Goal: Transaction & Acquisition: Book appointment/travel/reservation

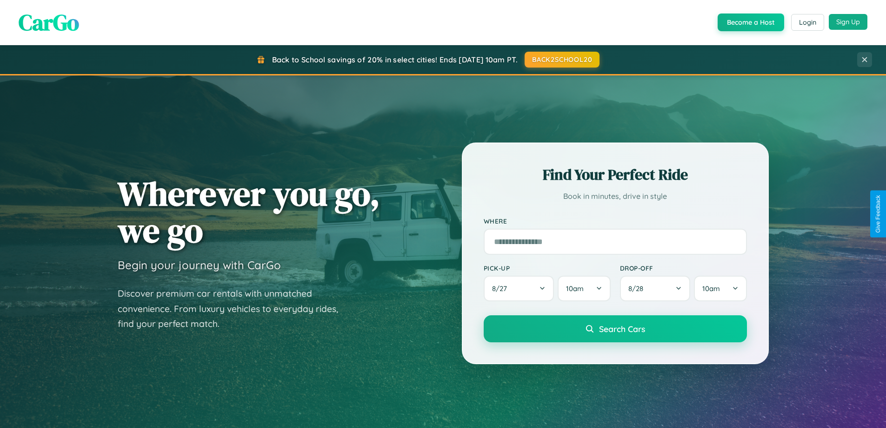
click at [848, 22] on button "Sign Up" at bounding box center [848, 22] width 39 height 16
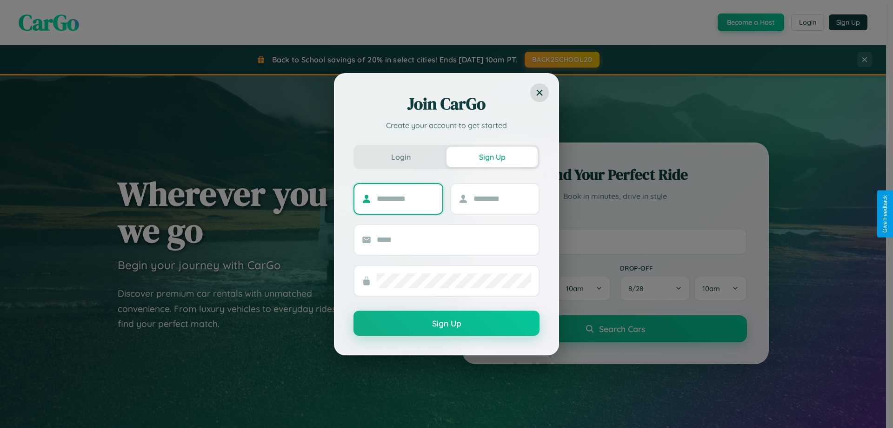
click at [406, 198] on input "text" at bounding box center [406, 198] width 58 height 15
type input "*******"
click at [502, 198] on input "text" at bounding box center [503, 198] width 58 height 15
type input "******"
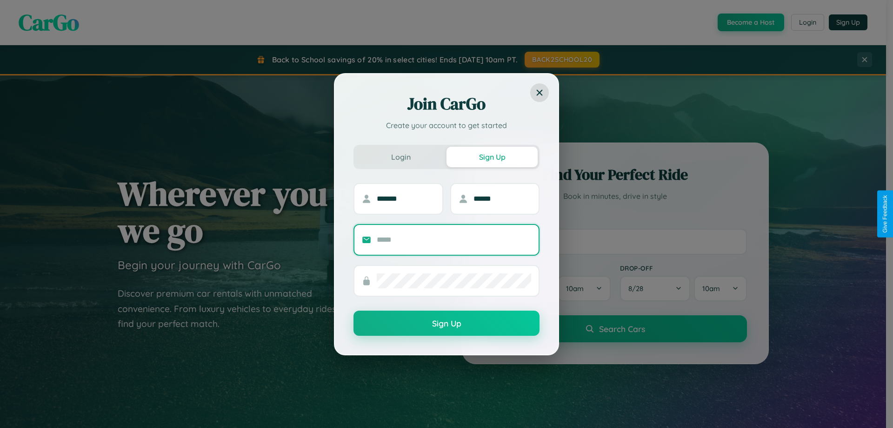
click at [454, 239] on input "text" at bounding box center [454, 239] width 154 height 15
type input "**********"
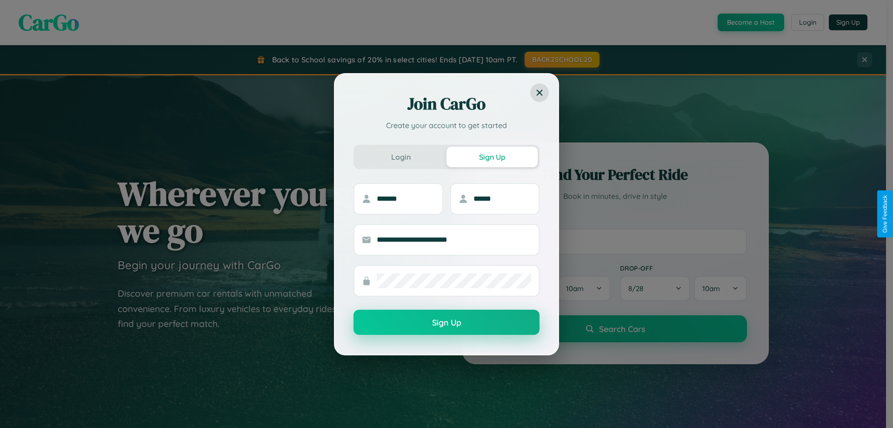
click at [447, 322] on button "Sign Up" at bounding box center [447, 321] width 186 height 25
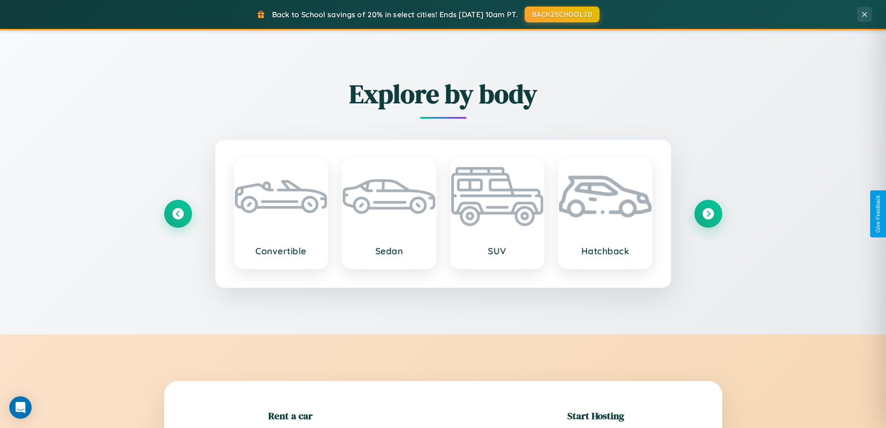
scroll to position [201, 0]
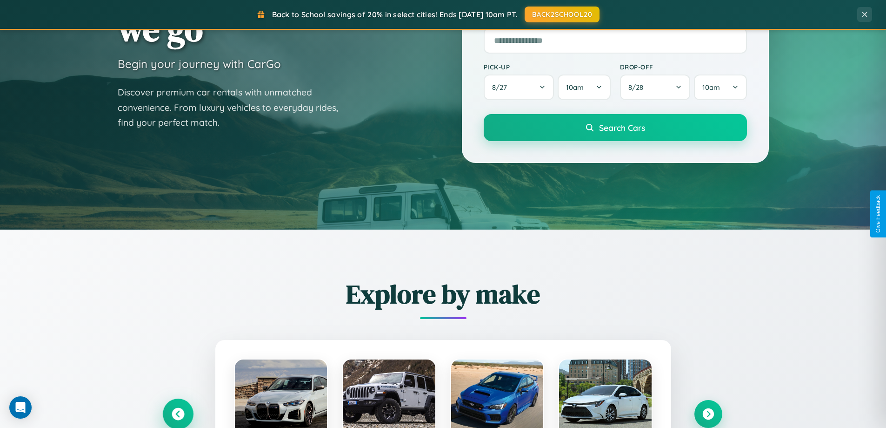
click at [178, 414] on icon at bounding box center [178, 414] width 13 height 13
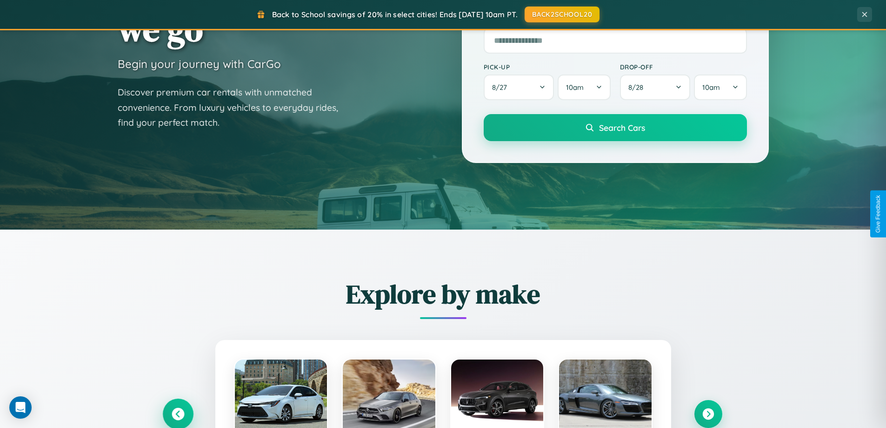
click at [178, 413] on icon at bounding box center [177, 413] width 15 height 15
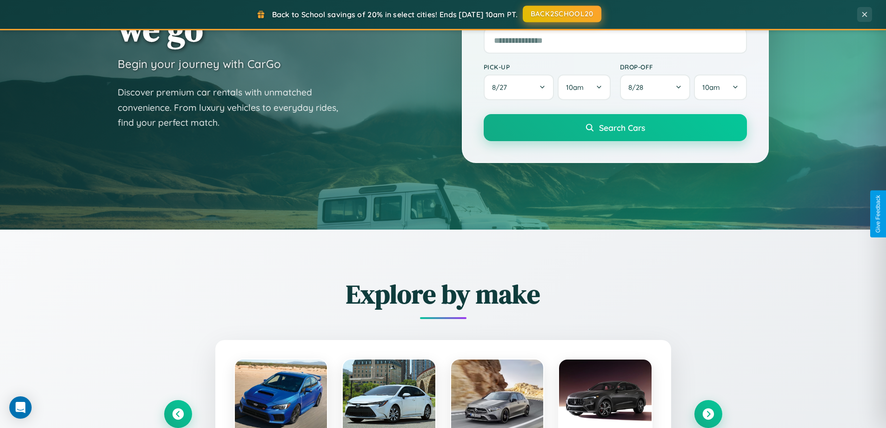
click at [562, 14] on button "BACK2SCHOOL20" at bounding box center [562, 14] width 79 height 17
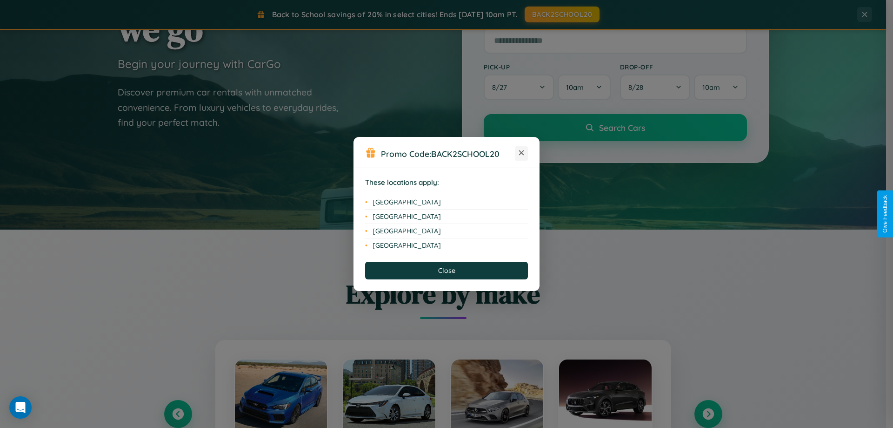
click at [522, 153] on icon at bounding box center [521, 152] width 5 height 5
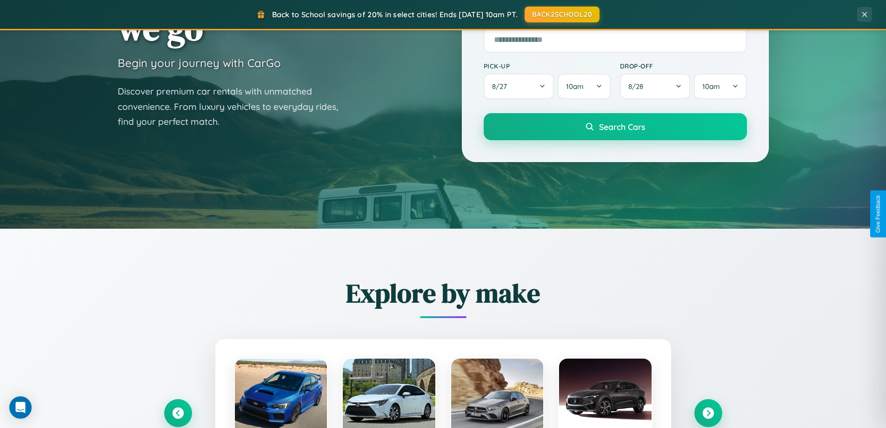
scroll to position [401, 0]
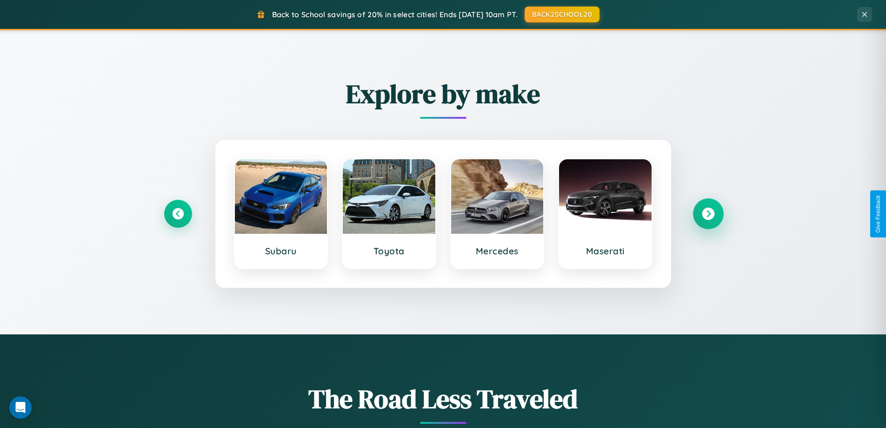
click at [708, 214] on icon at bounding box center [708, 214] width 13 height 13
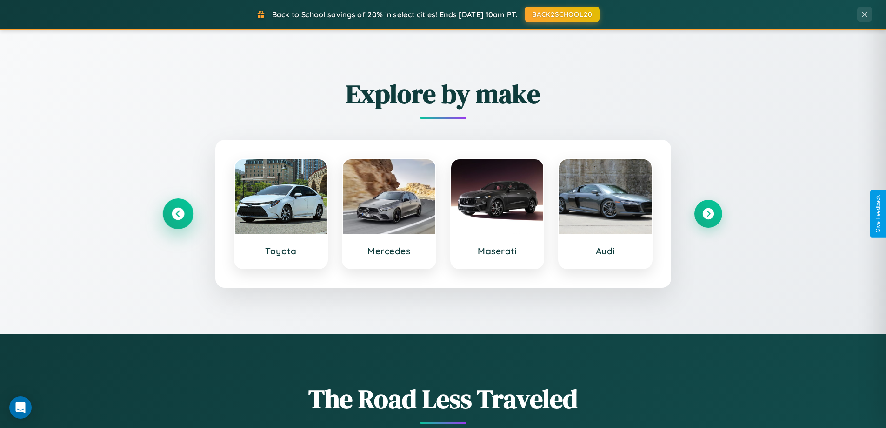
click at [178, 214] on icon at bounding box center [178, 214] width 13 height 13
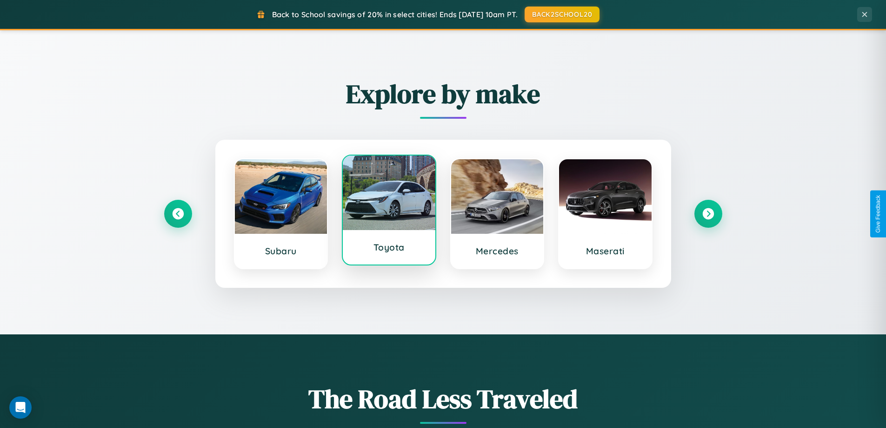
click at [389, 212] on div at bounding box center [389, 192] width 93 height 74
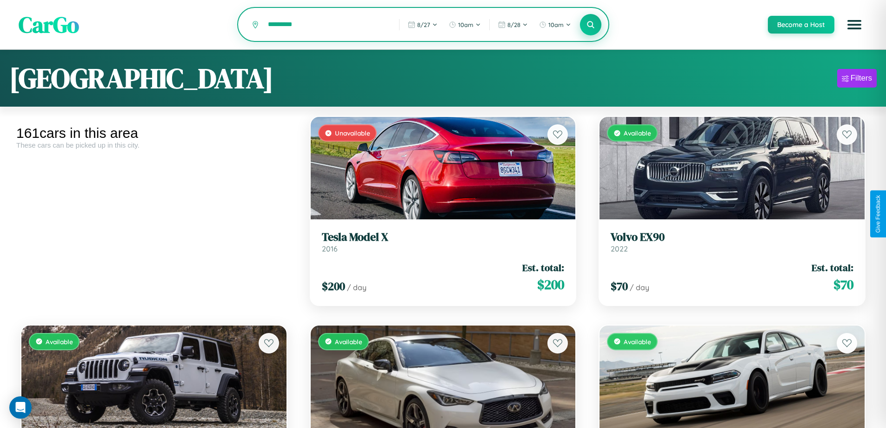
type input "*********"
click at [590, 25] on icon at bounding box center [591, 24] width 9 height 9
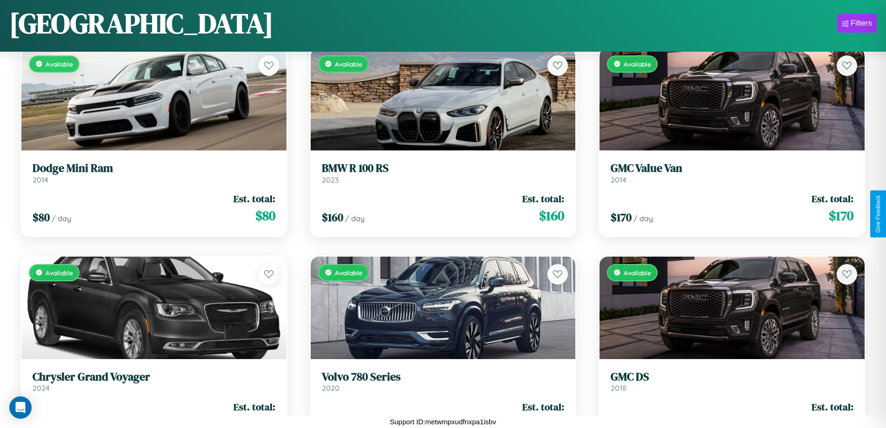
scroll to position [5756, 0]
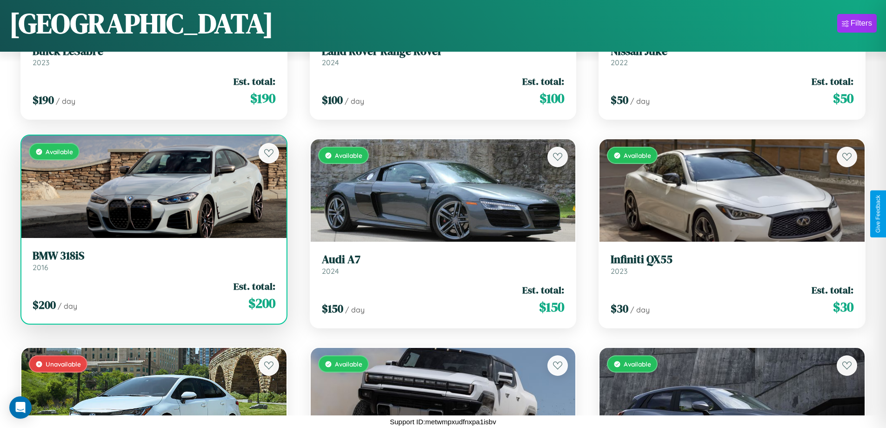
click at [153, 261] on h3 "BMW 318iS" at bounding box center [154, 255] width 243 height 13
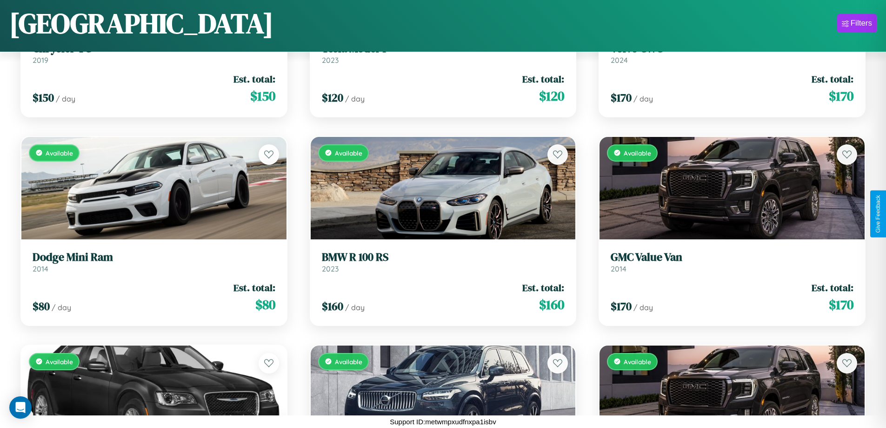
scroll to position [3256, 0]
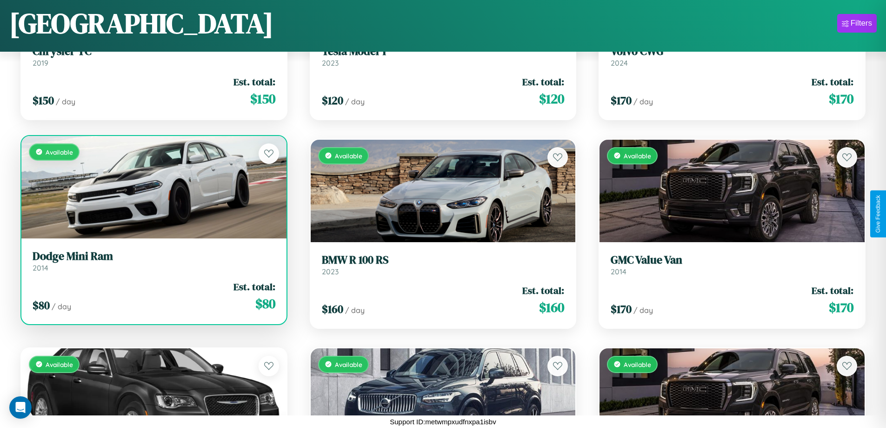
click at [153, 300] on div "$ 80 / day Est. total: $ 80" at bounding box center [154, 296] width 243 height 33
click at [153, 296] on div "$ 80 / day Est. total: $ 80" at bounding box center [154, 296] width 243 height 33
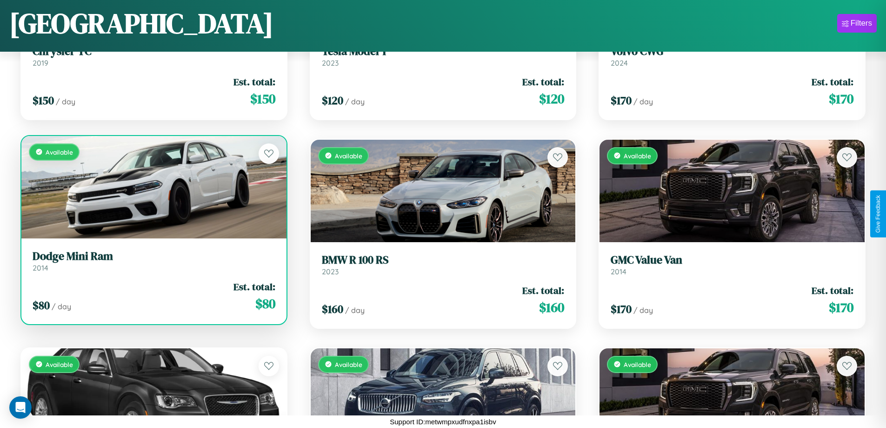
click at [153, 296] on div "$ 80 / day Est. total: $ 80" at bounding box center [154, 296] width 243 height 33
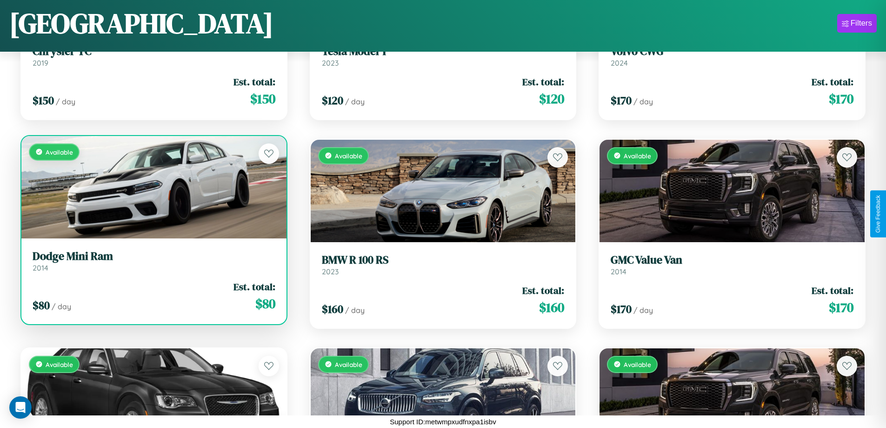
click at [153, 296] on div "$ 80 / day Est. total: $ 80" at bounding box center [154, 296] width 243 height 33
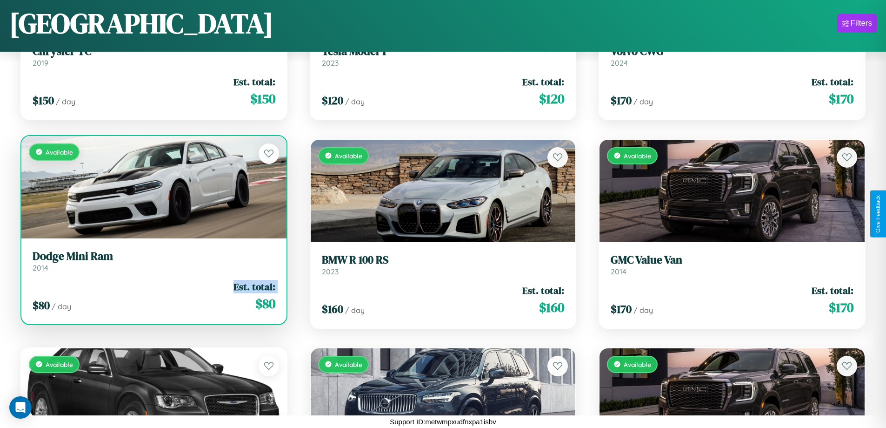
click at [153, 296] on div "$ 80 / day Est. total: $ 80" at bounding box center [154, 296] width 243 height 33
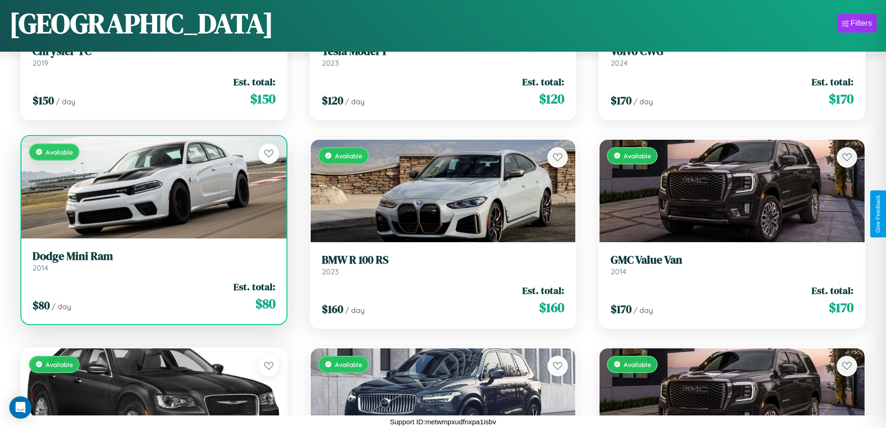
click at [153, 296] on div "$ 80 / day Est. total: $ 80" at bounding box center [154, 296] width 243 height 33
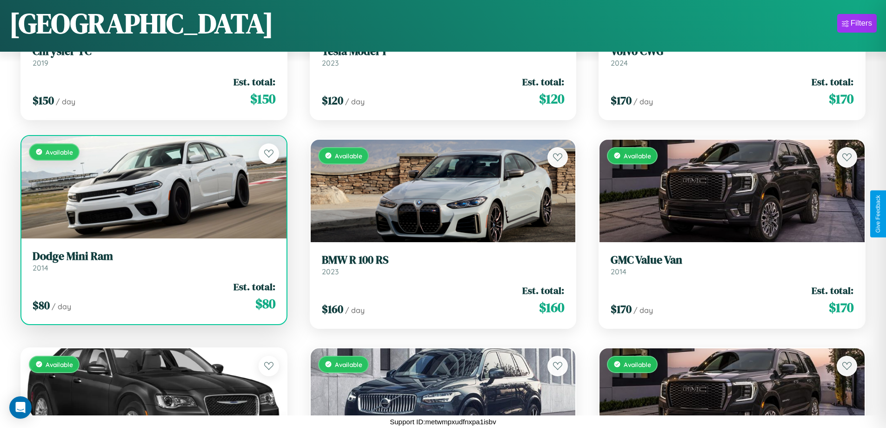
click at [153, 261] on h3 "Dodge Mini Ram" at bounding box center [154, 255] width 243 height 13
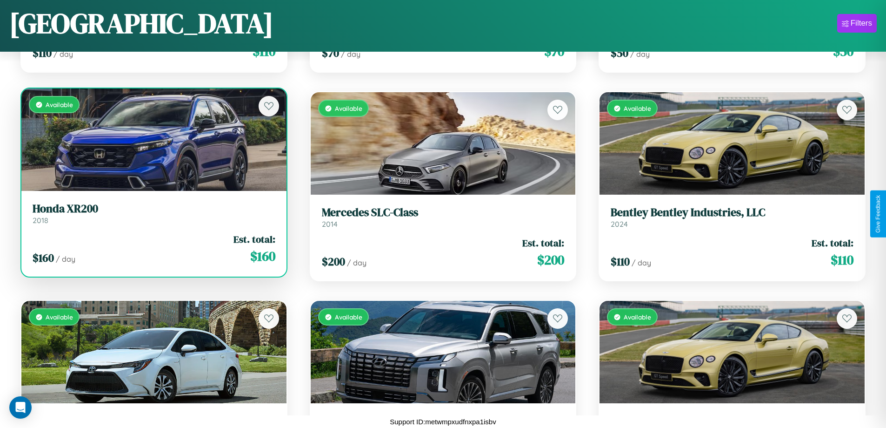
scroll to position [1589, 0]
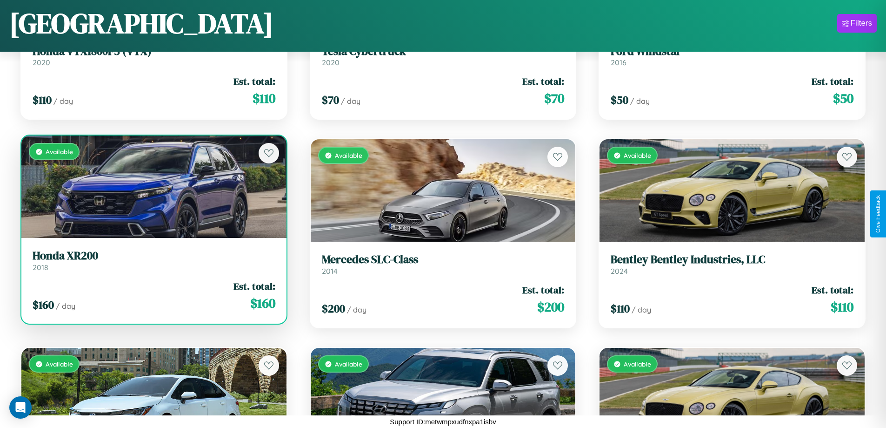
click at [153, 260] on h3 "Honda XR200" at bounding box center [154, 255] width 243 height 13
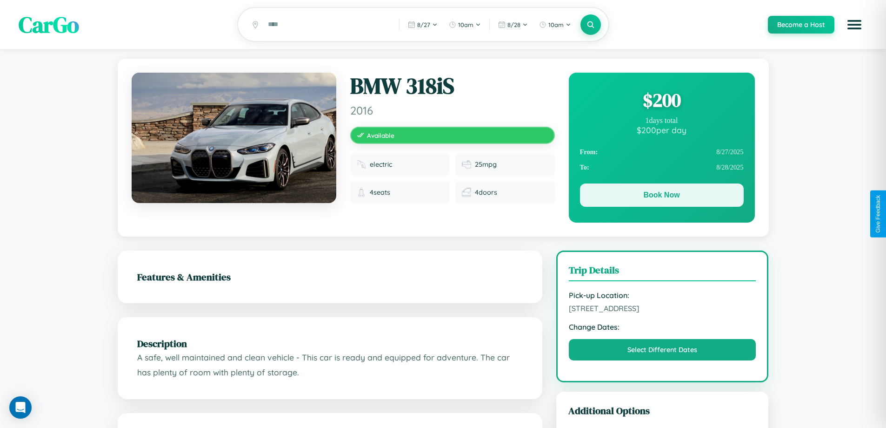
click at [662, 196] on button "Book Now" at bounding box center [662, 194] width 164 height 23
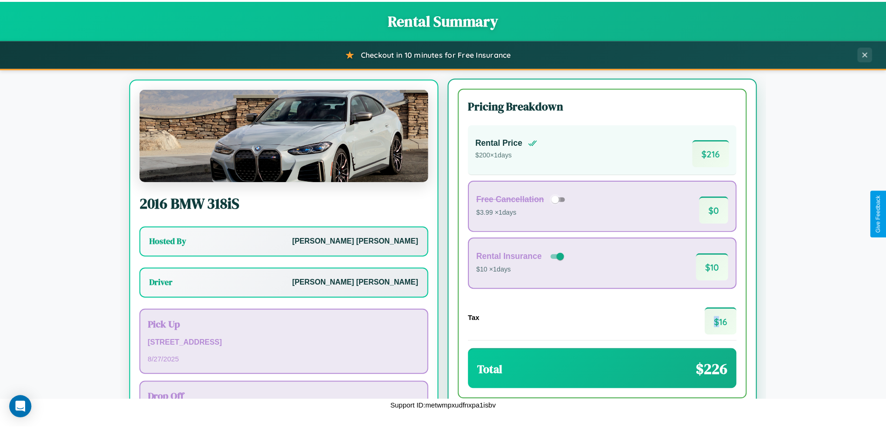
scroll to position [43, 0]
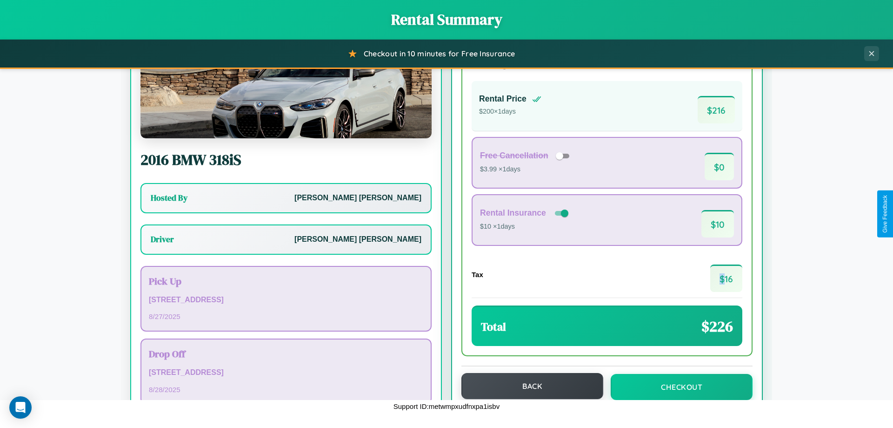
click at [528, 386] on button "Back" at bounding box center [533, 386] width 142 height 26
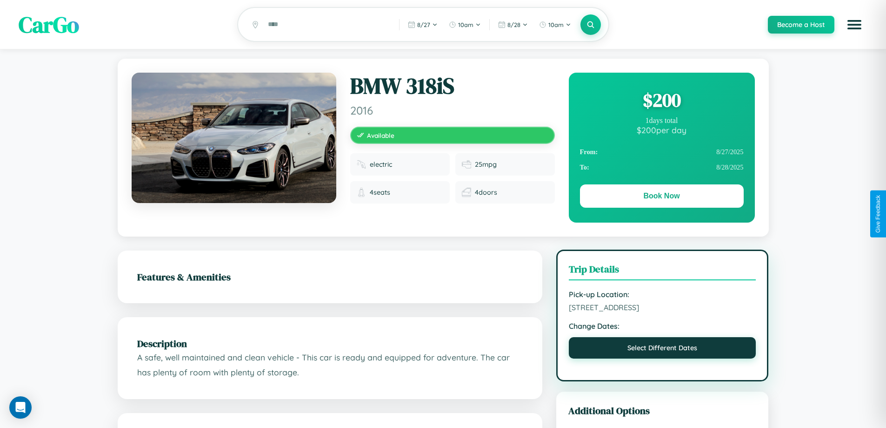
click at [663, 351] on button "Select Different Dates" at bounding box center [662, 347] width 187 height 21
select select "*"
select select "****"
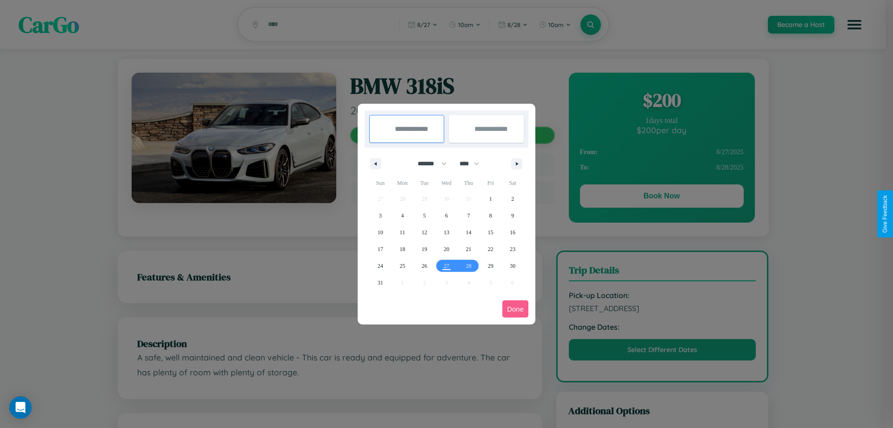
click at [428, 163] on select "******* ******** ***** ***** *** **** **** ****** ********* ******* ******** **…" at bounding box center [431, 163] width 40 height 15
select select "*"
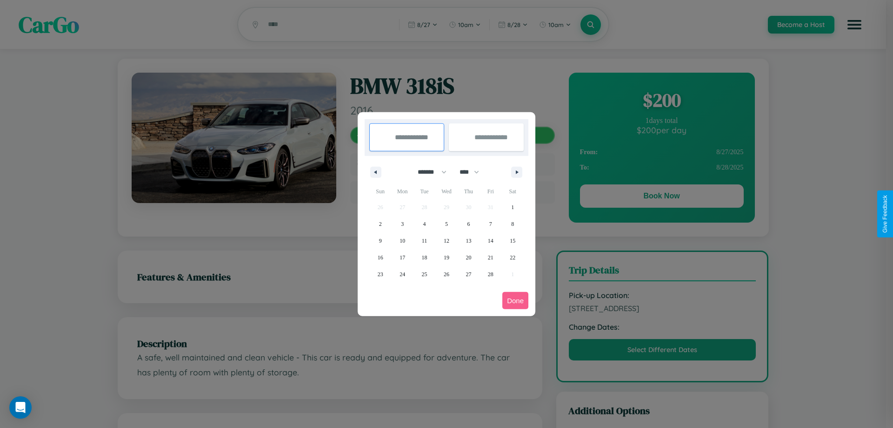
drag, startPoint x: 474, startPoint y: 172, endPoint x: 447, endPoint y: 187, distance: 30.8
click at [474, 172] on select "**** **** **** **** **** **** **** **** **** **** **** **** **** **** **** ****…" at bounding box center [469, 171] width 28 height 15
select select "****"
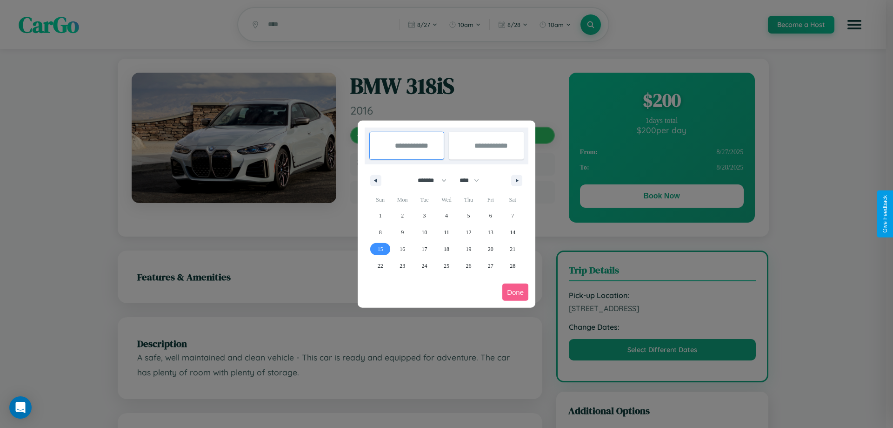
click at [380, 248] on span "15" at bounding box center [381, 249] width 6 height 17
type input "**********"
click at [424, 265] on span "24" at bounding box center [425, 265] width 6 height 17
type input "**********"
click at [516, 292] on button "Done" at bounding box center [515, 291] width 26 height 17
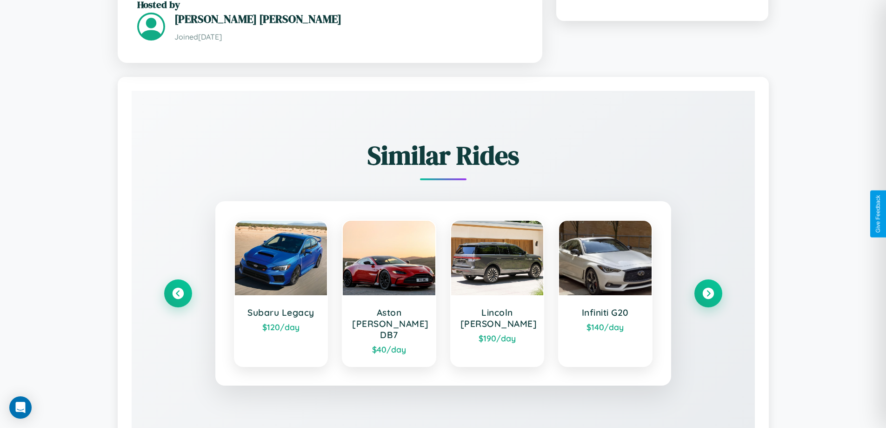
scroll to position [560, 0]
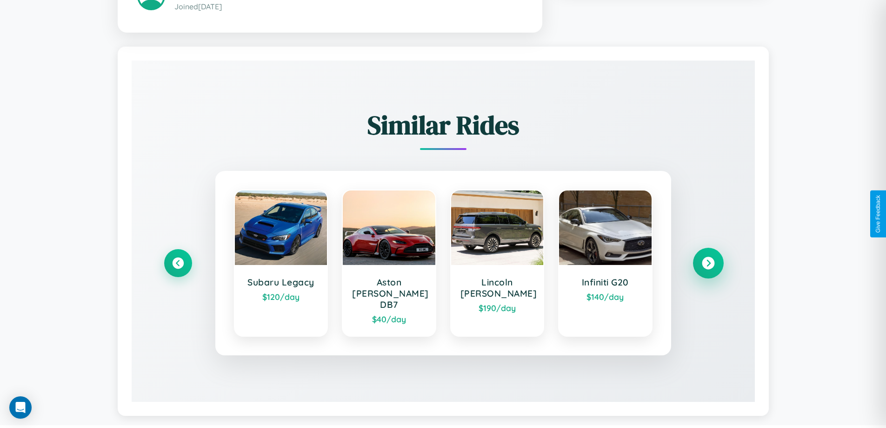
click at [708, 259] on icon at bounding box center [708, 263] width 13 height 13
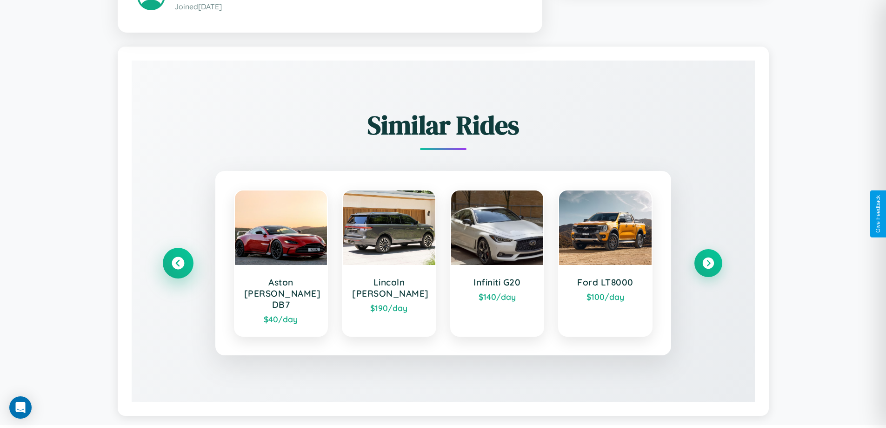
click at [178, 259] on icon at bounding box center [178, 263] width 13 height 13
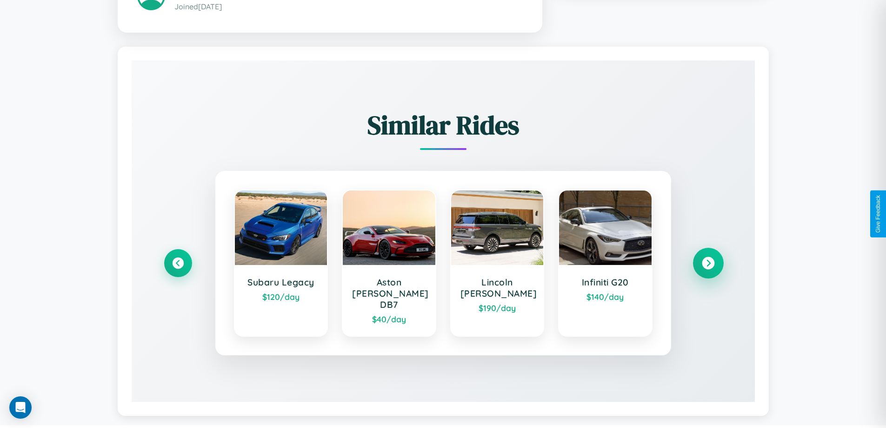
click at [708, 259] on icon at bounding box center [708, 263] width 13 height 13
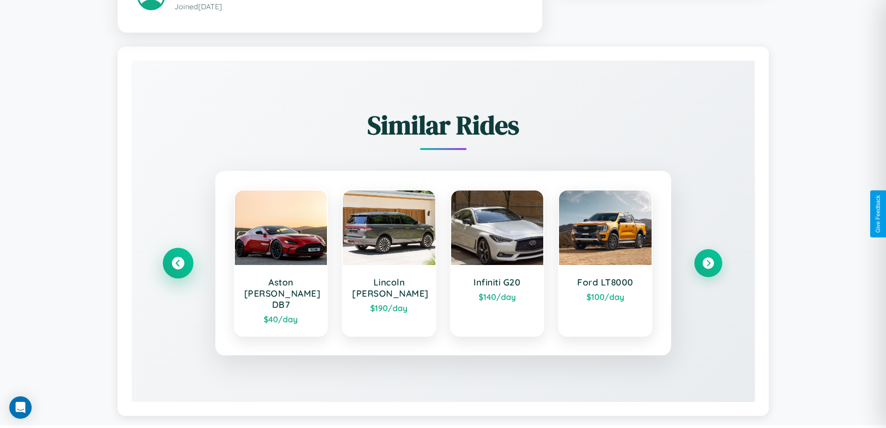
click at [178, 259] on icon at bounding box center [178, 263] width 13 height 13
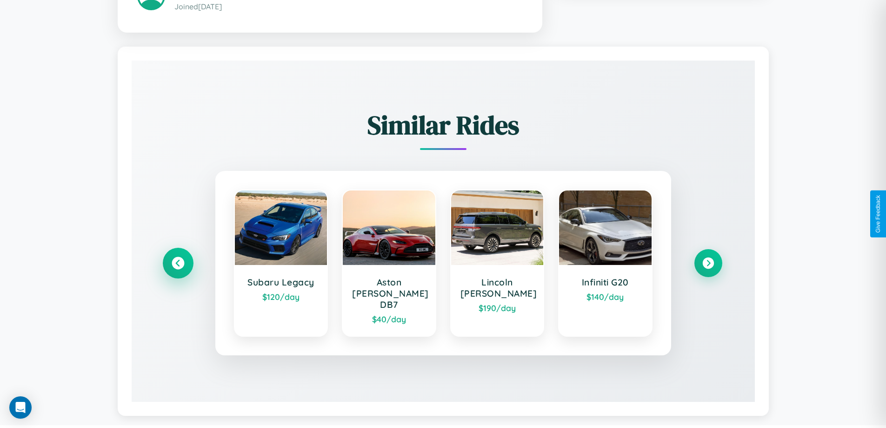
click at [178, 259] on icon at bounding box center [178, 263] width 13 height 13
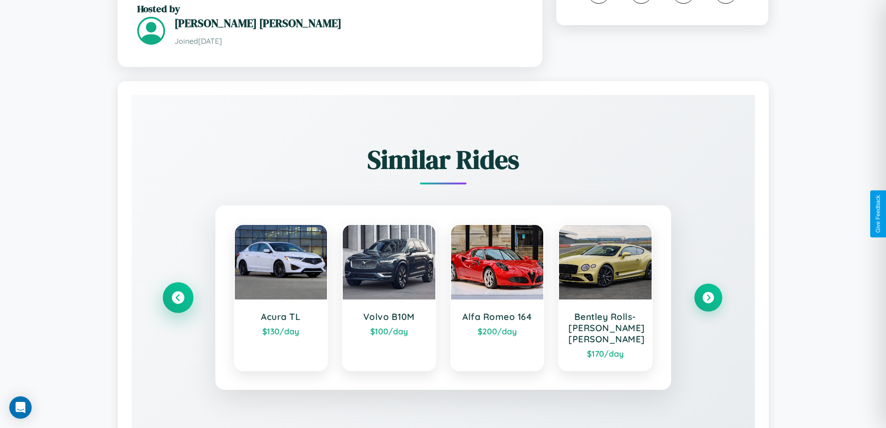
scroll to position [241, 0]
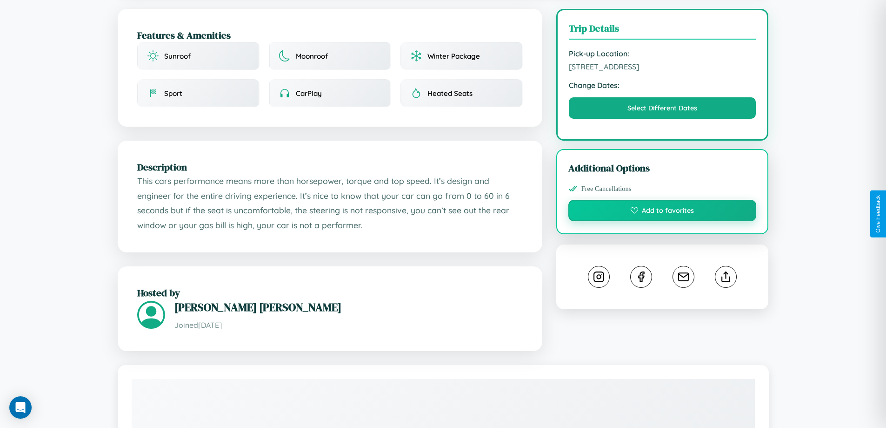
click at [663, 212] on button "Add to favorites" at bounding box center [663, 210] width 188 height 21
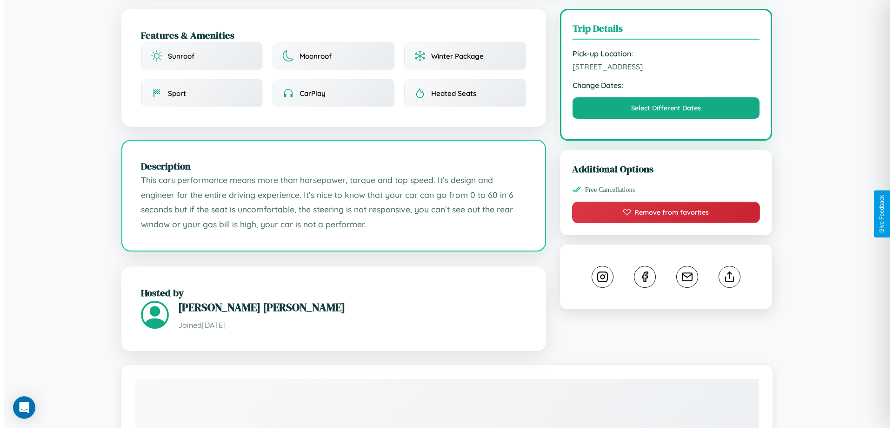
scroll to position [240, 0]
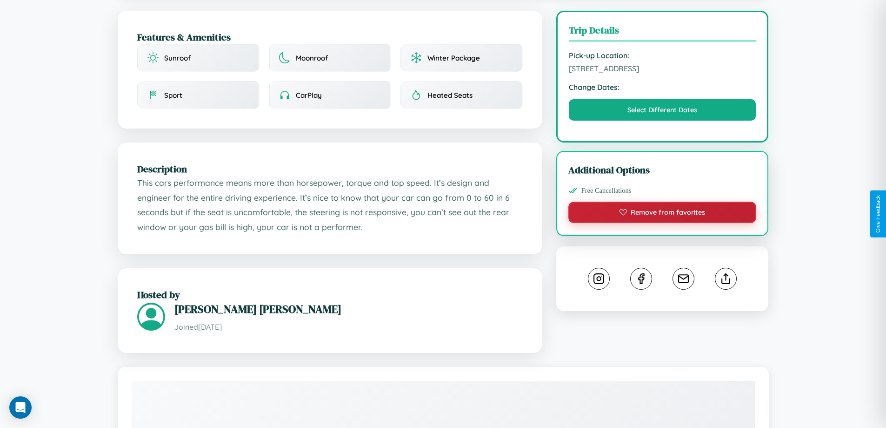
click at [663, 214] on button "Remove from favorites" at bounding box center [663, 211] width 188 height 21
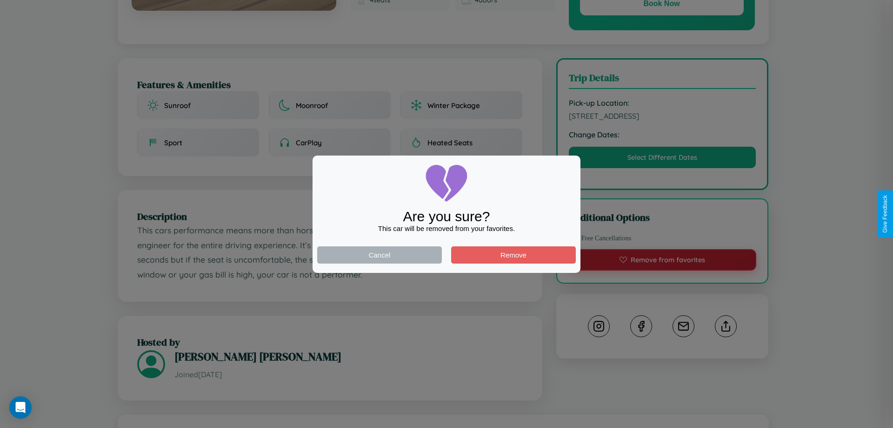
scroll to position [0, 0]
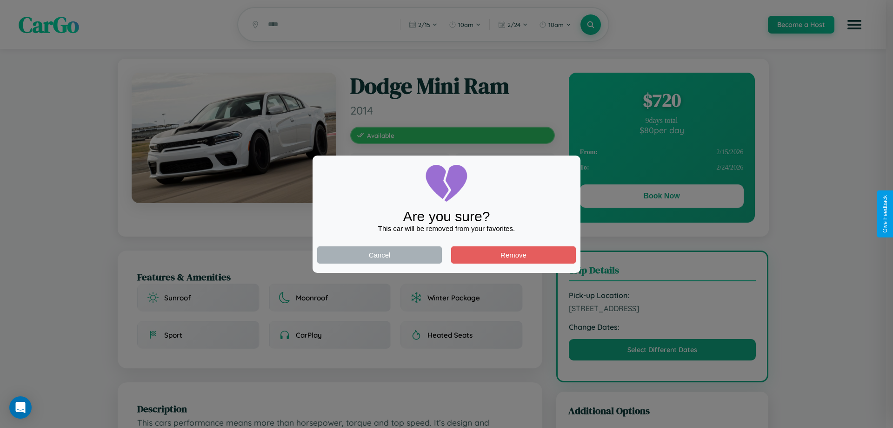
click at [662, 197] on div at bounding box center [446, 214] width 893 height 428
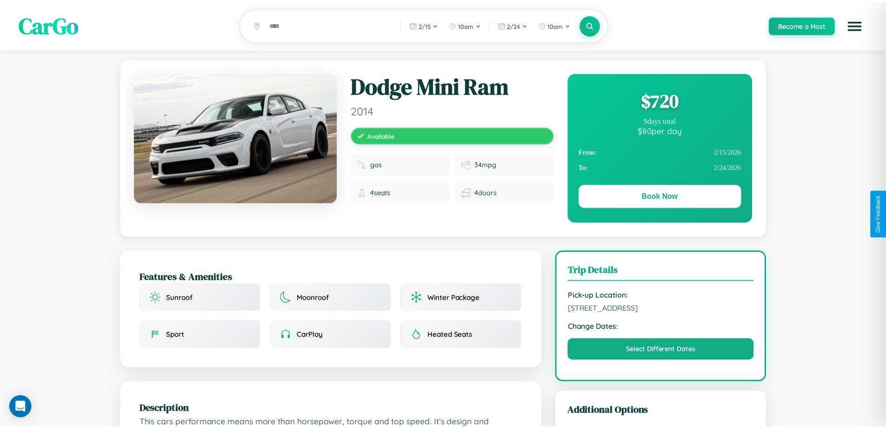
scroll to position [241, 0]
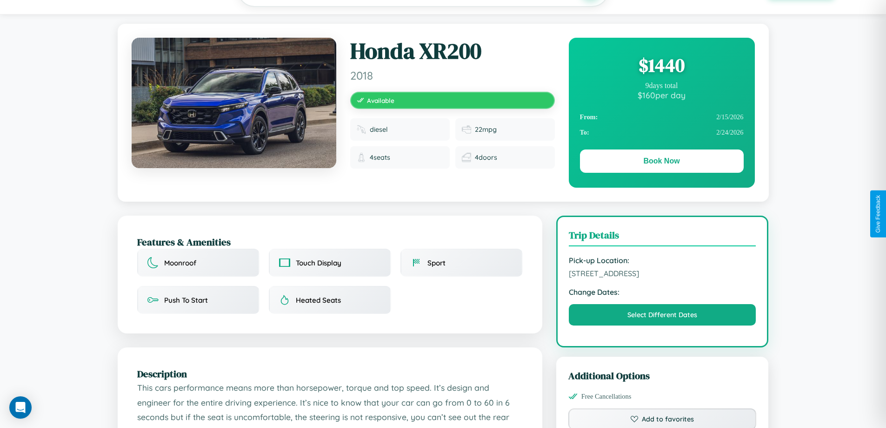
scroll to position [100, 0]
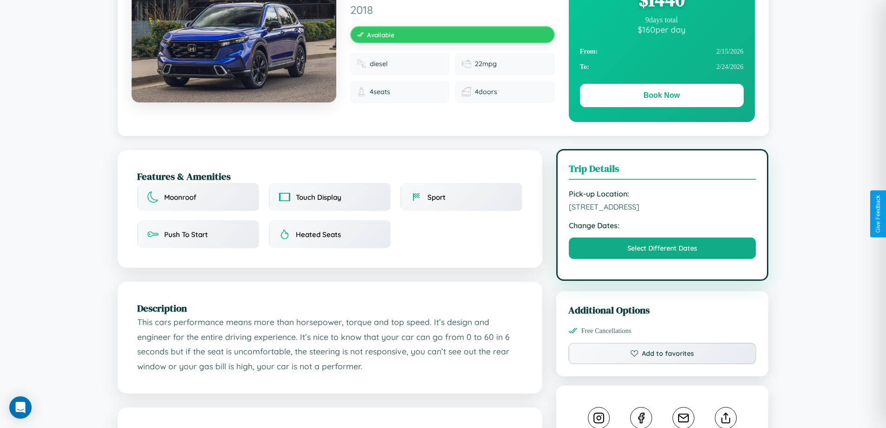
click at [663, 211] on span "7212 Hillside Avenue Melbourne Victoria 72544 Australia" at bounding box center [662, 206] width 187 height 9
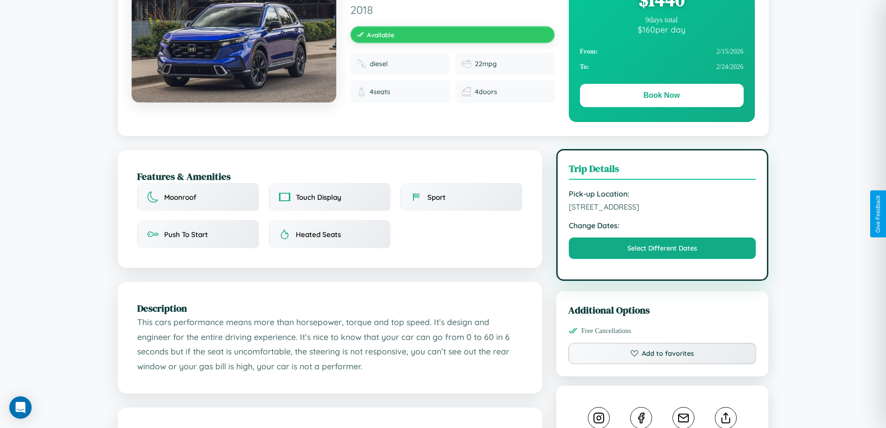
click at [663, 211] on span "7212 Hillside Avenue Melbourne Victoria 72544 Australia" at bounding box center [662, 206] width 187 height 9
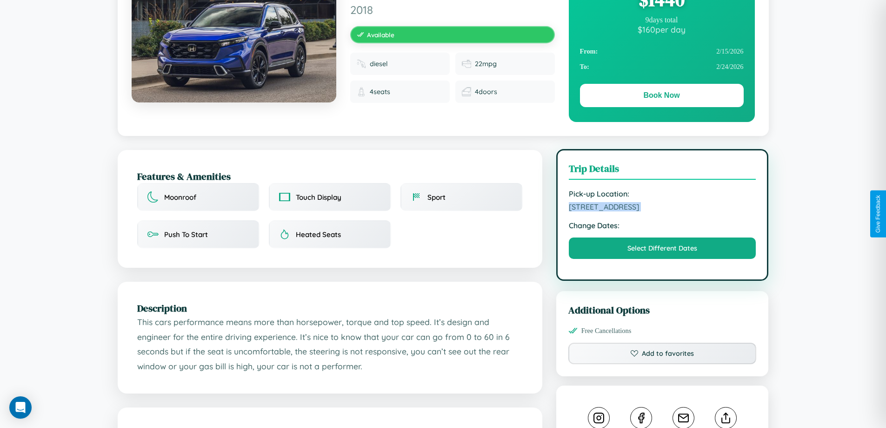
click at [663, 211] on span "7212 Hillside Avenue Melbourne Victoria 72544 Australia" at bounding box center [662, 206] width 187 height 9
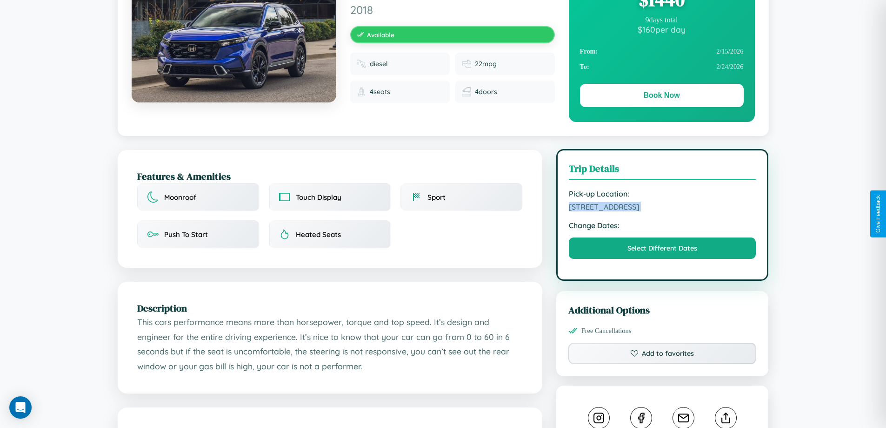
click at [663, 211] on span "7212 Hillside Avenue Melbourne Victoria 72544 Australia" at bounding box center [662, 206] width 187 height 9
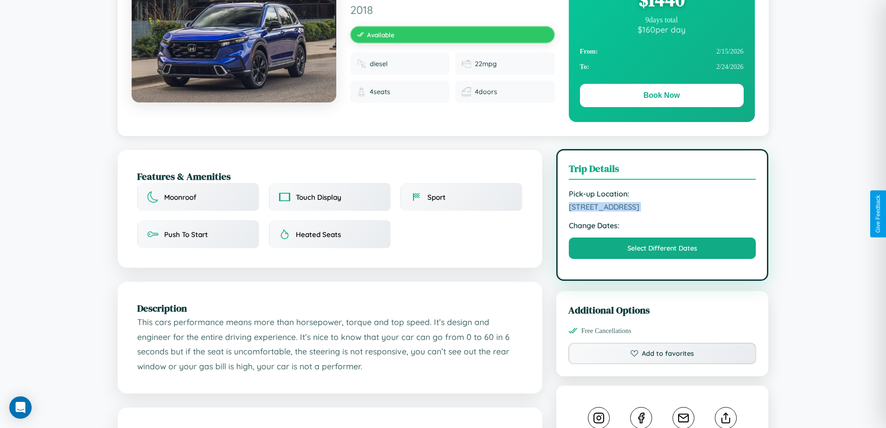
click at [663, 211] on span "7212 Hillside Avenue Melbourne Victoria 72544 Australia" at bounding box center [662, 206] width 187 height 9
